Goal: Task Accomplishment & Management: Use online tool/utility

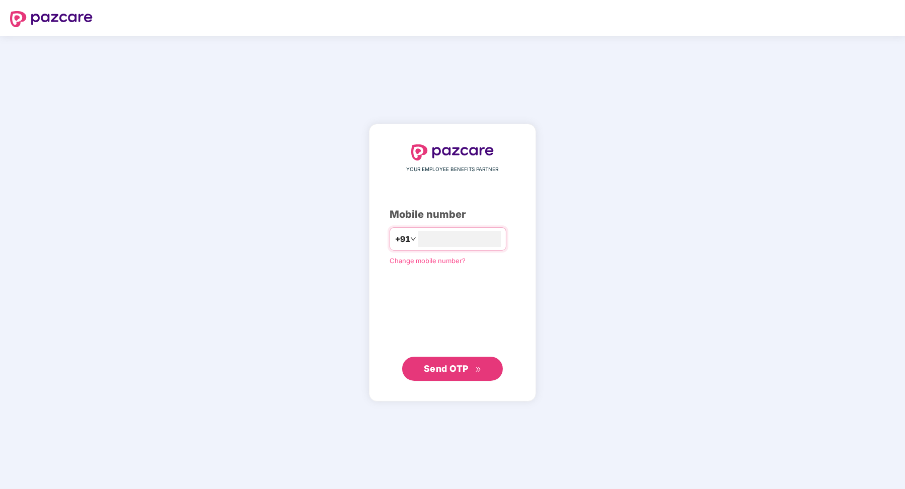
type input "**********"
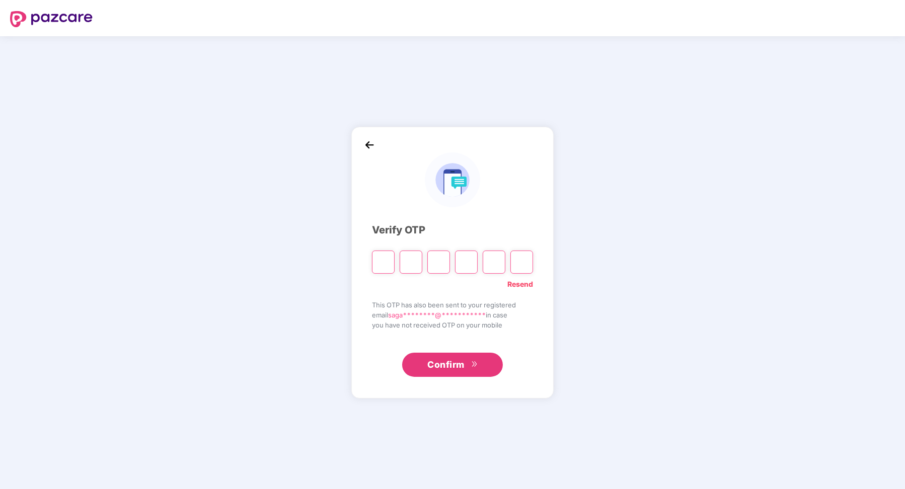
type input "*"
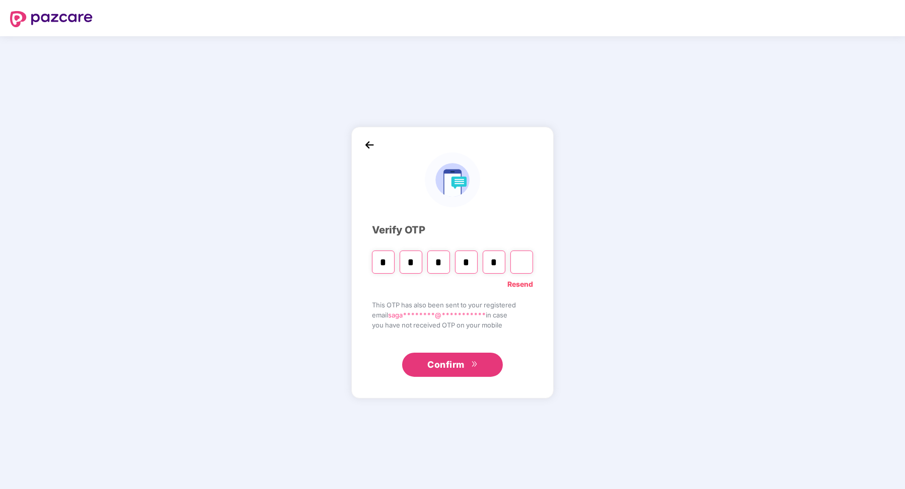
type input "*"
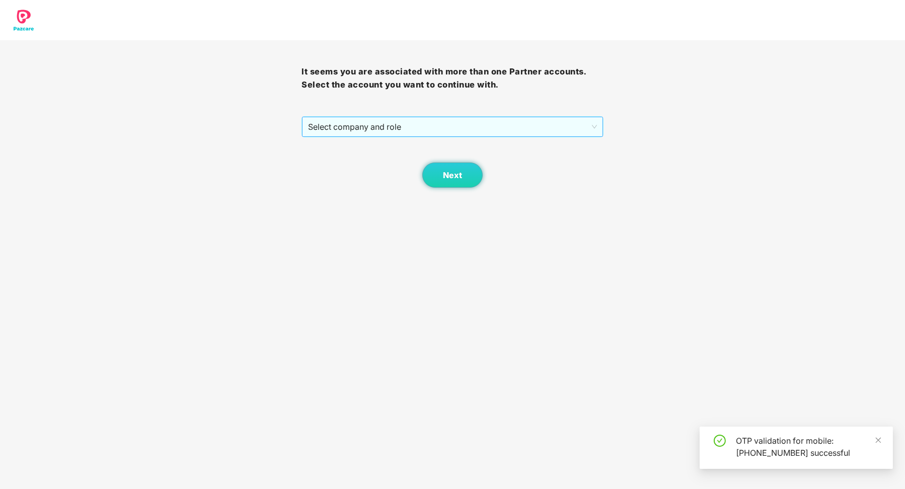
click at [440, 125] on span "Select company and role" at bounding box center [452, 126] width 289 height 19
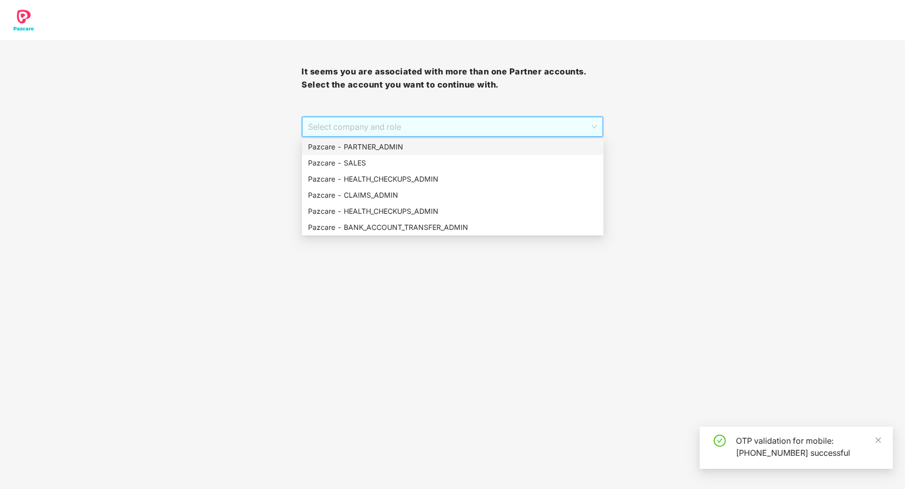
click at [433, 139] on div "Pazcare - PARTNER_ADMIN" at bounding box center [453, 147] width 302 height 16
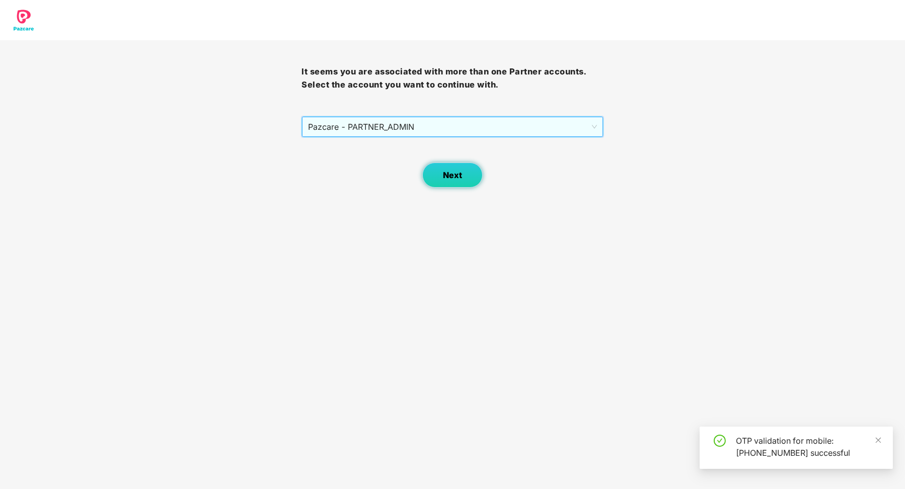
click at [426, 171] on button "Next" at bounding box center [452, 175] width 60 height 25
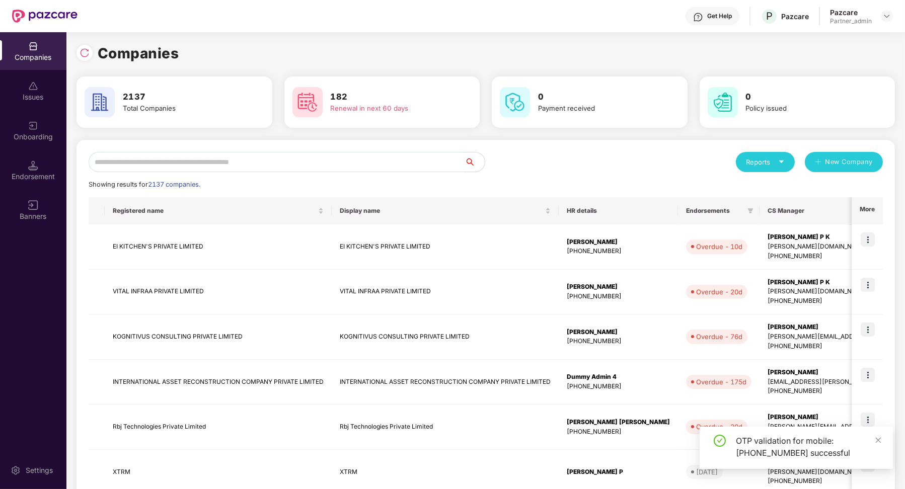
click at [34, 178] on div "Endorsement" at bounding box center [33, 177] width 66 height 10
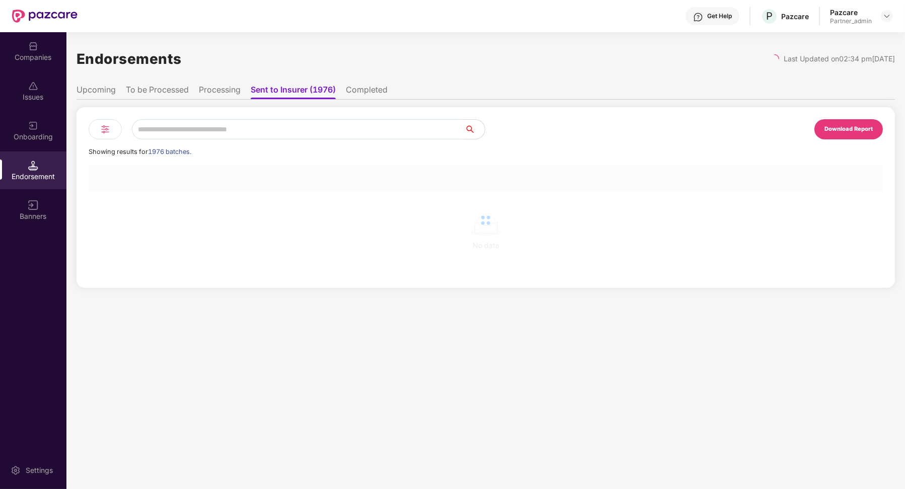
click at [164, 132] on input "text" at bounding box center [298, 129] width 333 height 20
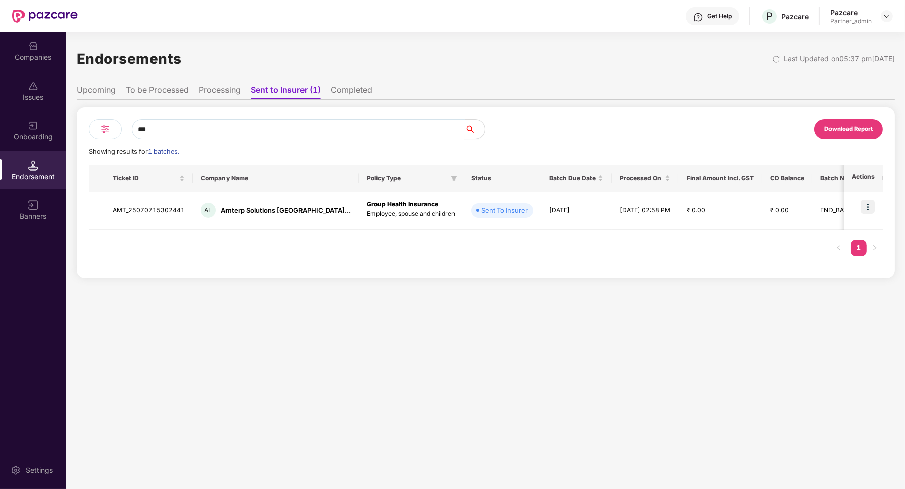
type input "***"
click at [209, 88] on li "Processing" at bounding box center [220, 92] width 42 height 15
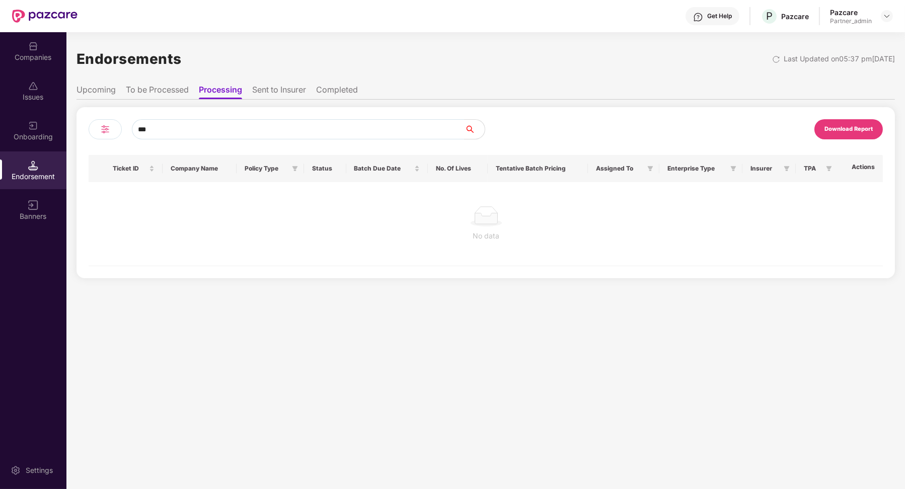
click at [170, 94] on li "To be Processed" at bounding box center [157, 92] width 63 height 15
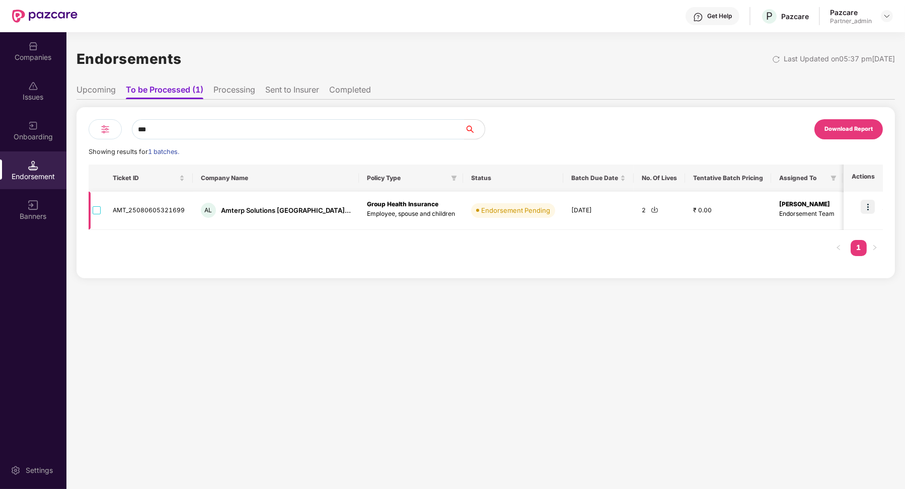
click at [865, 205] on img at bounding box center [868, 207] width 14 height 14
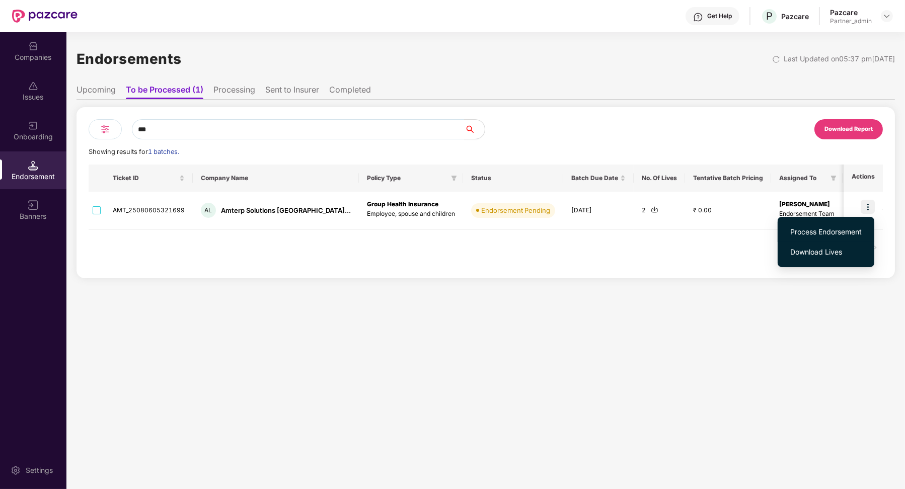
click at [833, 231] on span "Process Endorsement" at bounding box center [826, 232] width 71 height 11
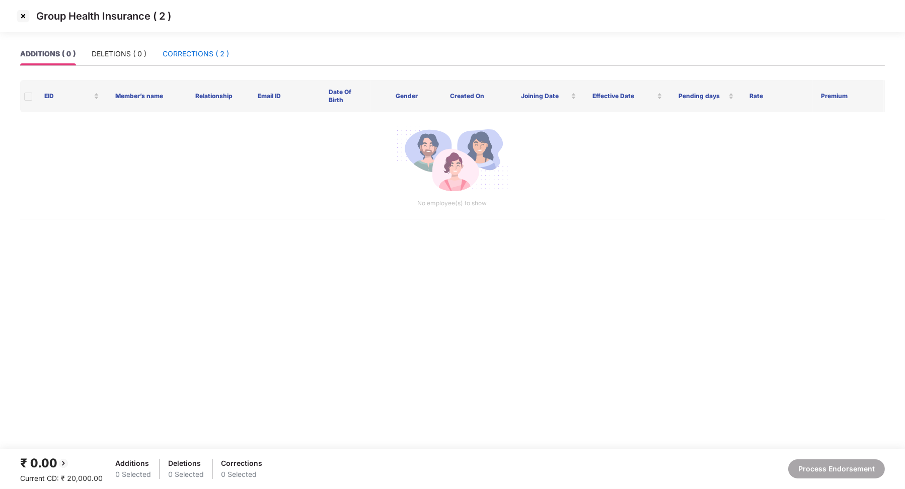
click at [165, 56] on div "CORRECTIONS ( 2 )" at bounding box center [196, 53] width 66 height 11
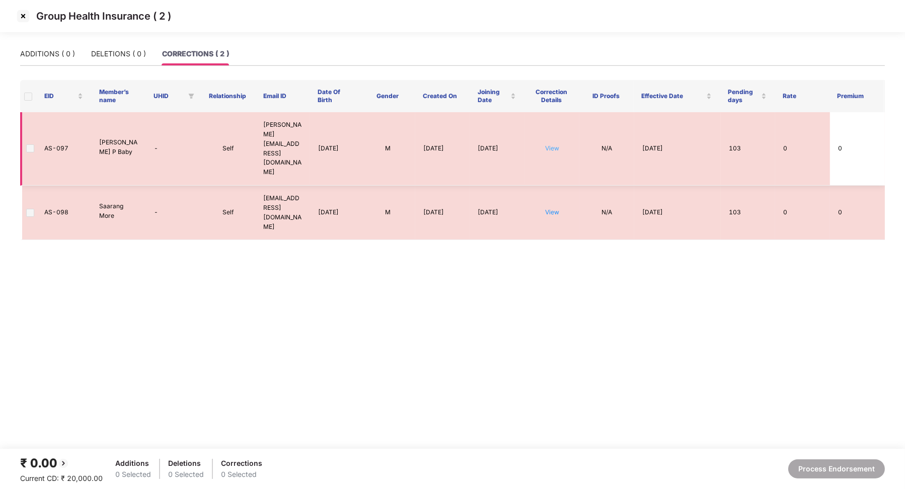
click at [555, 145] on link "View" at bounding box center [552, 149] width 14 height 8
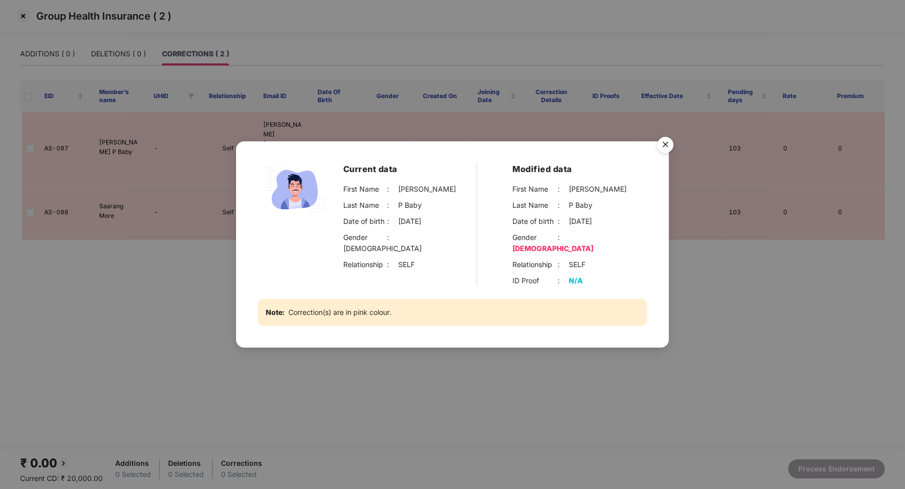
click at [669, 145] on img "Close" at bounding box center [666, 146] width 28 height 28
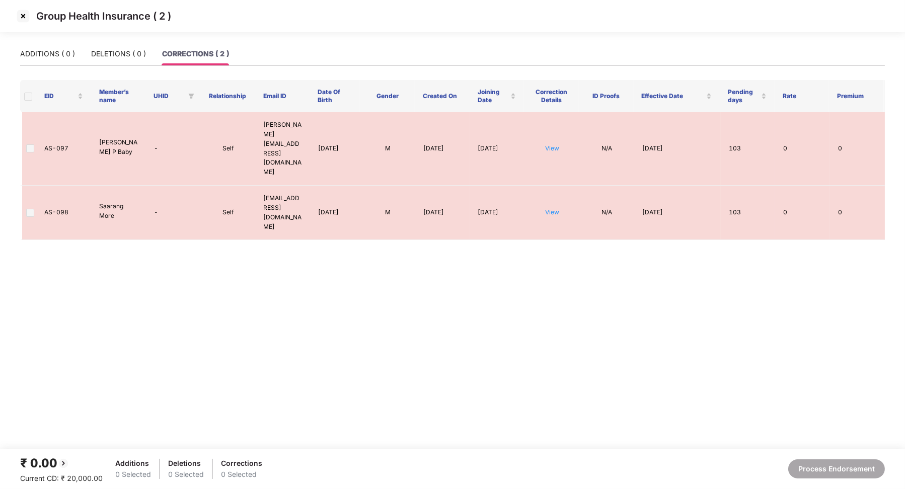
click at [554, 208] on link "View" at bounding box center [552, 212] width 14 height 8
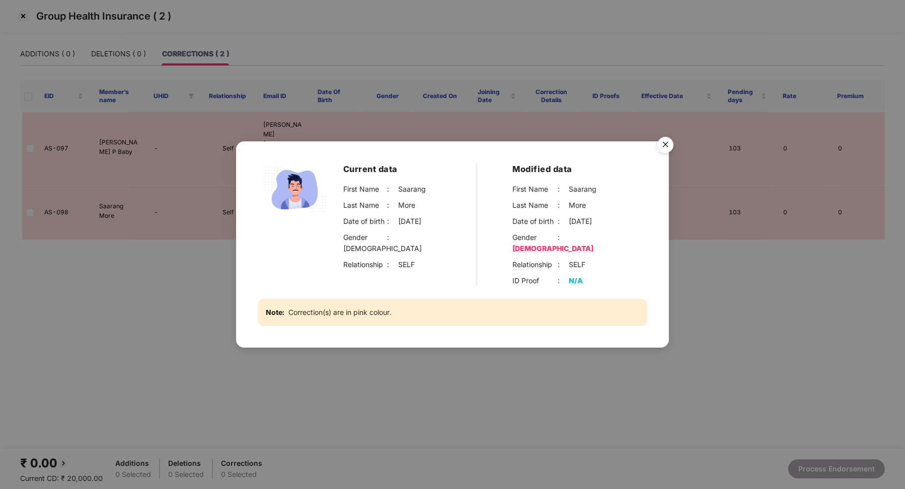
click at [668, 152] on img "Close" at bounding box center [666, 146] width 28 height 28
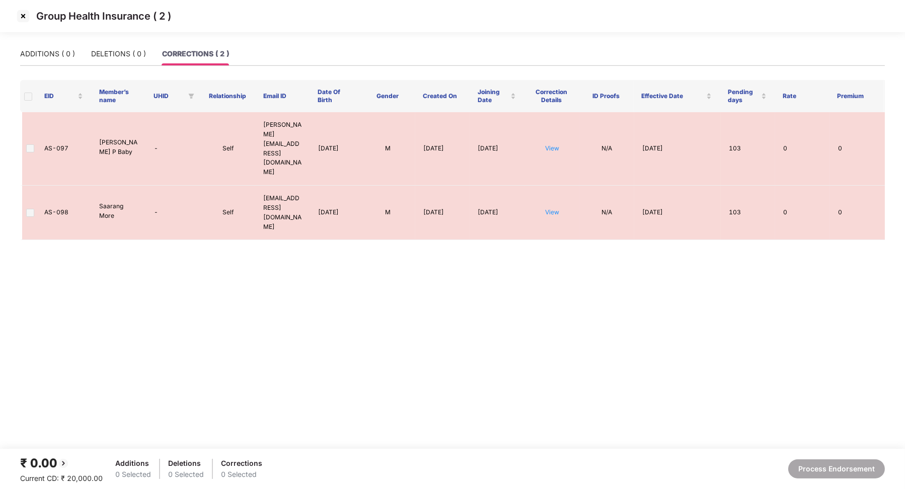
click at [26, 17] on img at bounding box center [23, 16] width 16 height 16
